Goal: Navigation & Orientation: Find specific page/section

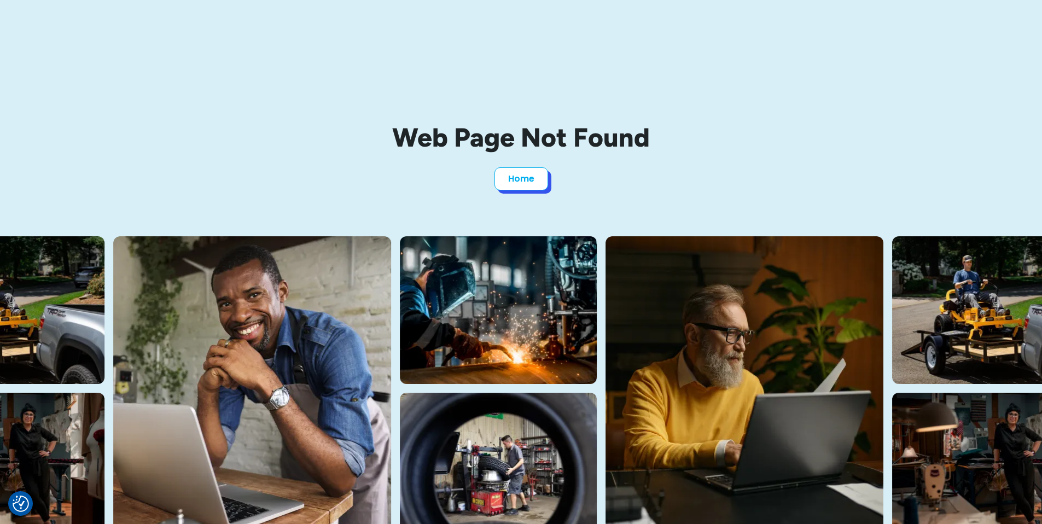
click at [521, 179] on link "Home" at bounding box center [521, 178] width 54 height 23
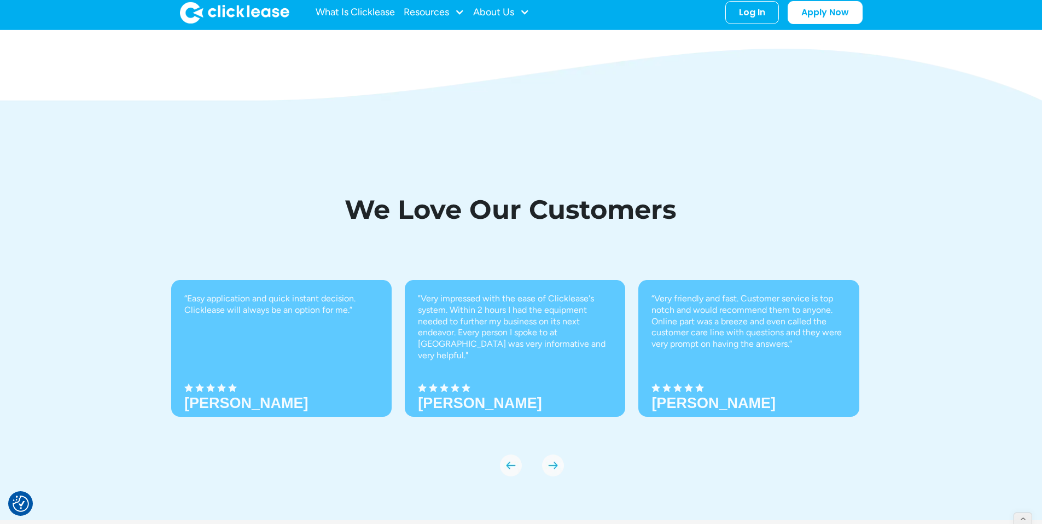
scroll to position [3795, 0]
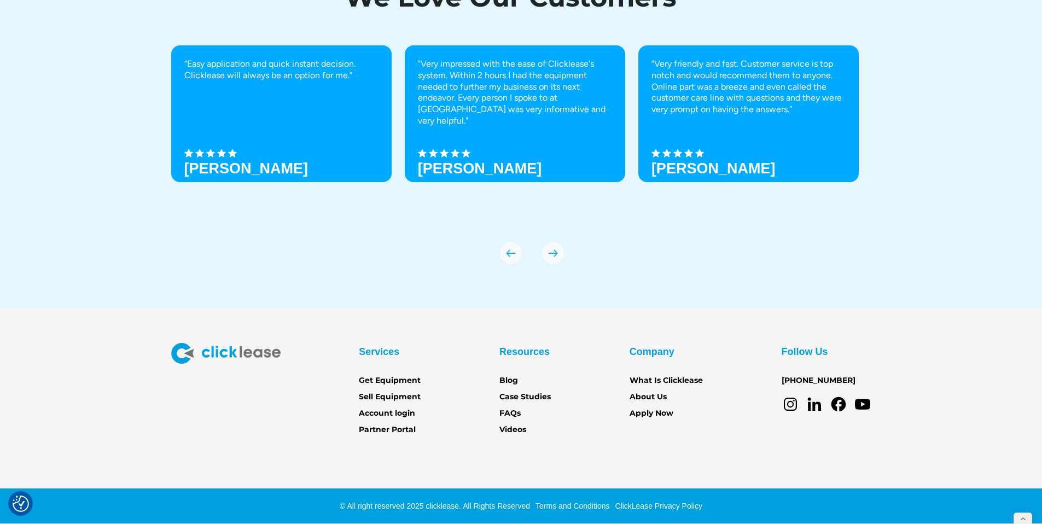
click at [674, 503] on link "ClickLease Privacy Policy" at bounding box center [657, 506] width 90 height 9
